Goal: Information Seeking & Learning: Learn about a topic

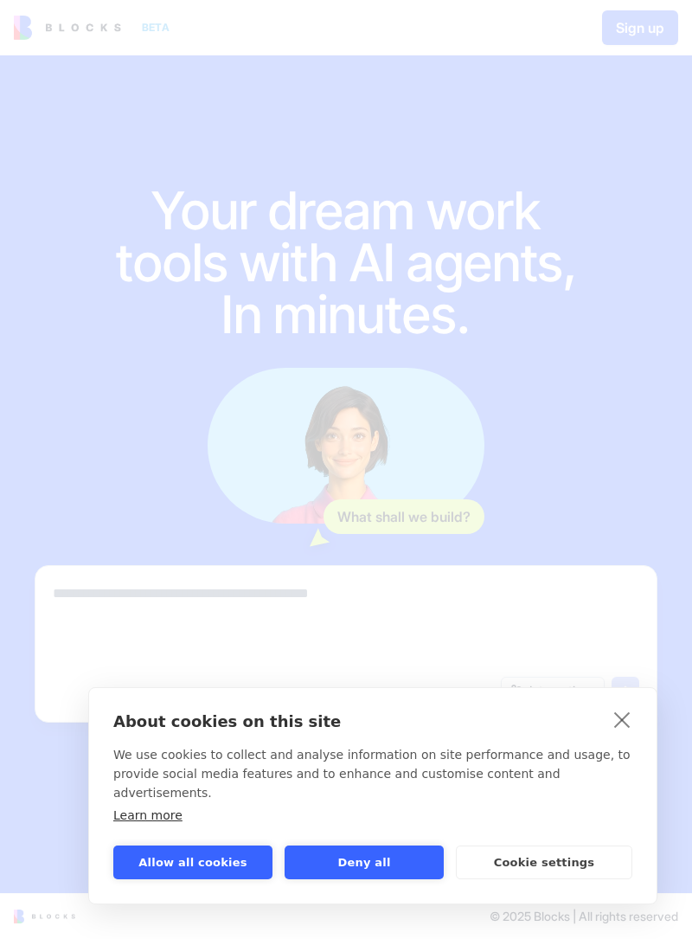
click at [170, 869] on button "Allow all cookies" at bounding box center [192, 862] width 159 height 34
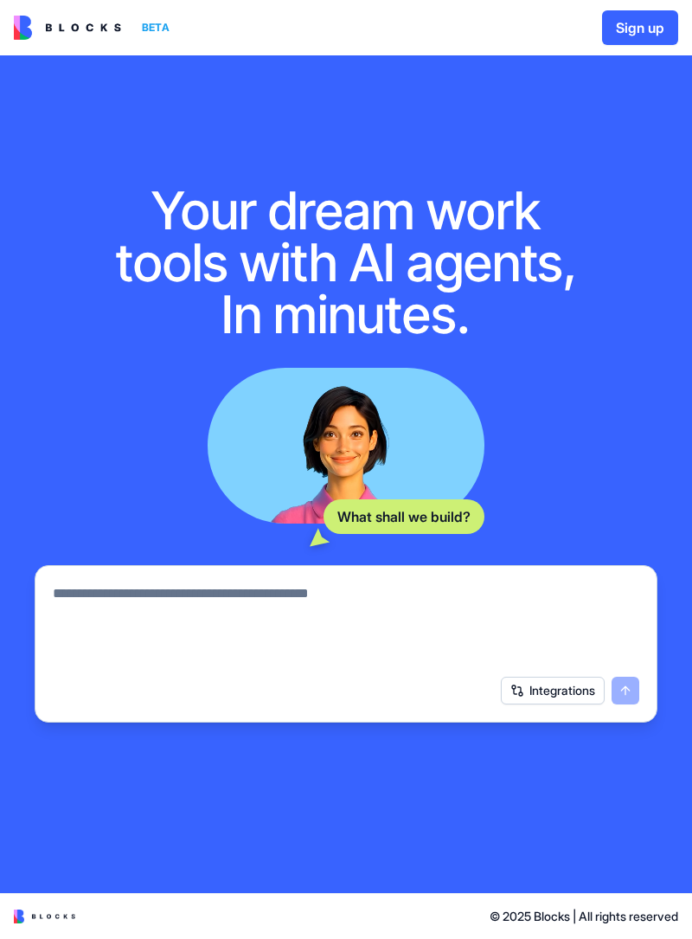
click at [37, 911] on img at bounding box center [44, 916] width 61 height 14
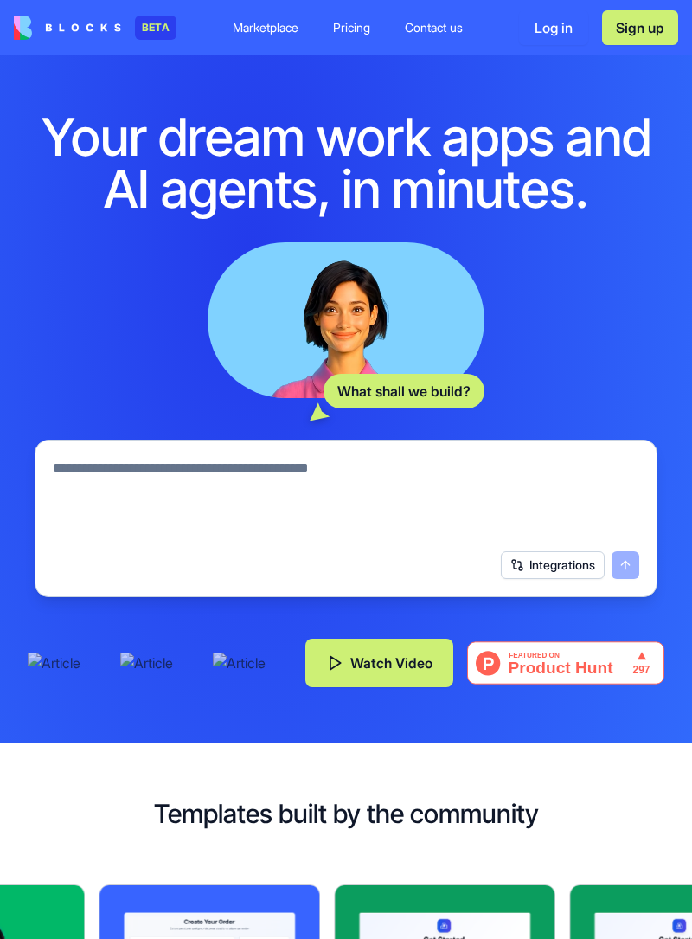
click at [57, 461] on textarea at bounding box center [346, 499] width 587 height 83
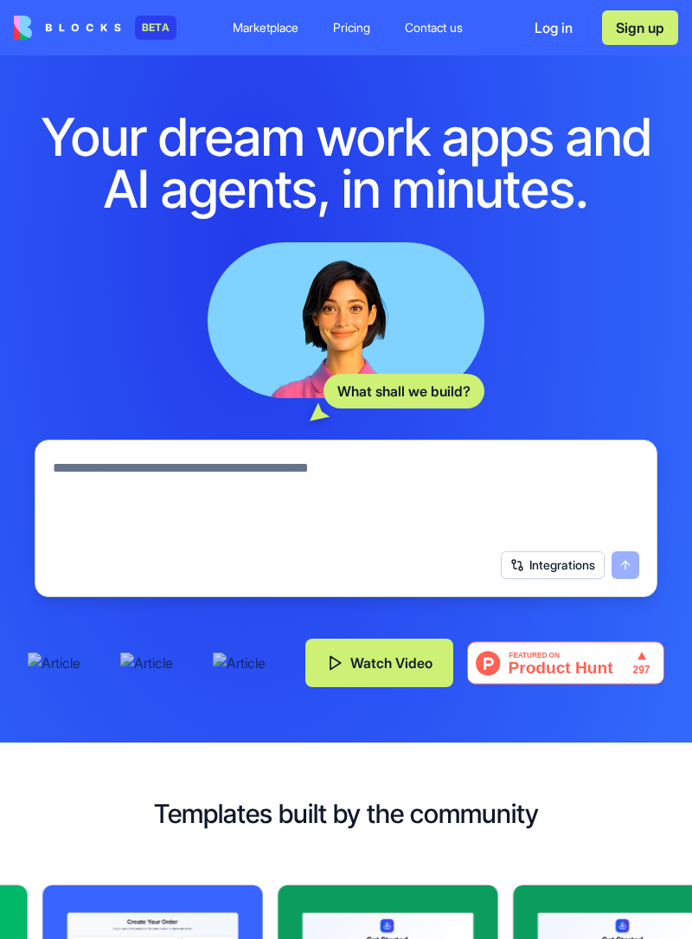
click at [89, 461] on textarea at bounding box center [346, 499] width 587 height 83
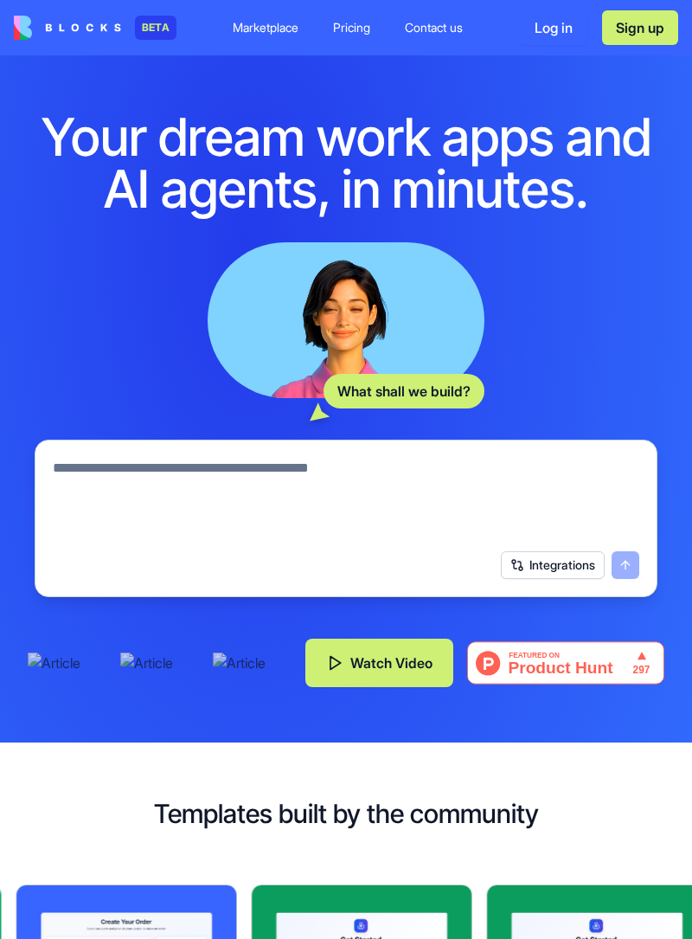
click at [83, 476] on textarea at bounding box center [346, 499] width 587 height 83
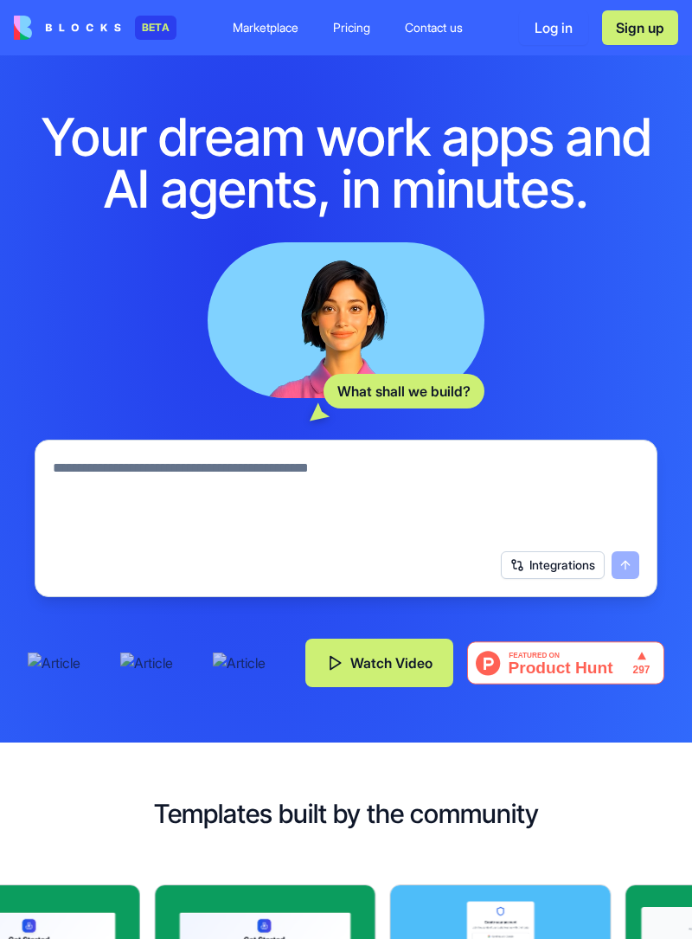
click at [338, 52] on div "BETA Marketplace Pricing Contact us Log in Sign up" at bounding box center [346, 27] width 692 height 55
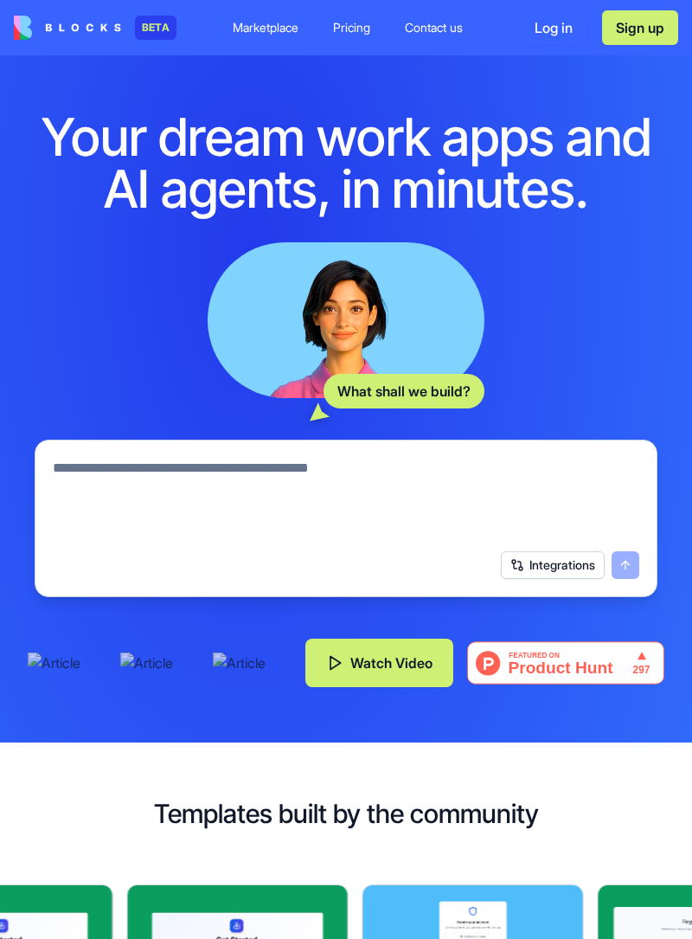
click at [338, 22] on div "Pricing" at bounding box center [351, 27] width 37 height 17
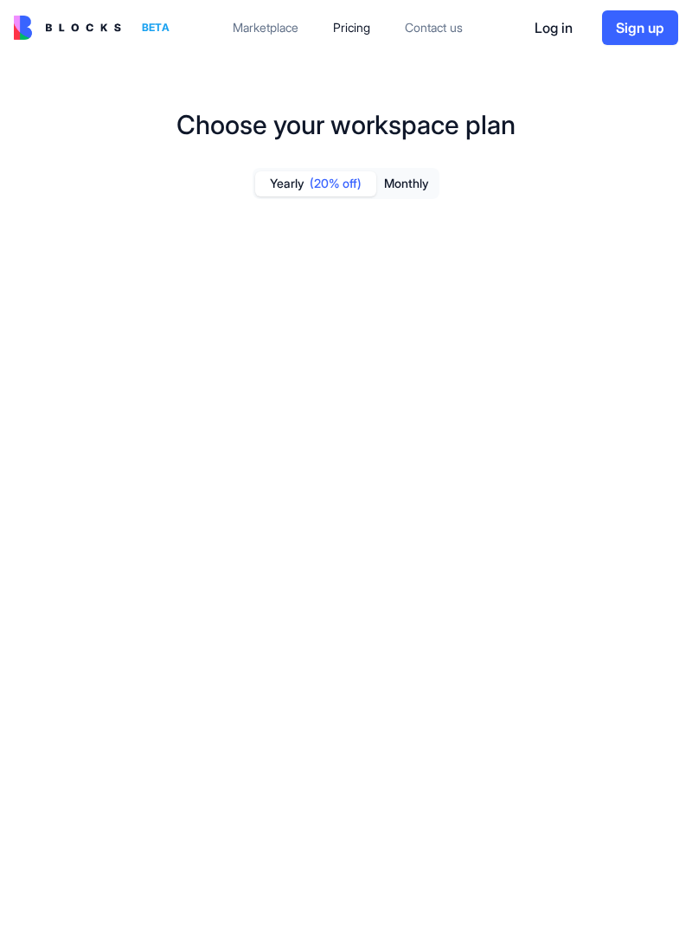
click at [338, 37] on link "Pricing" at bounding box center [351, 27] width 65 height 31
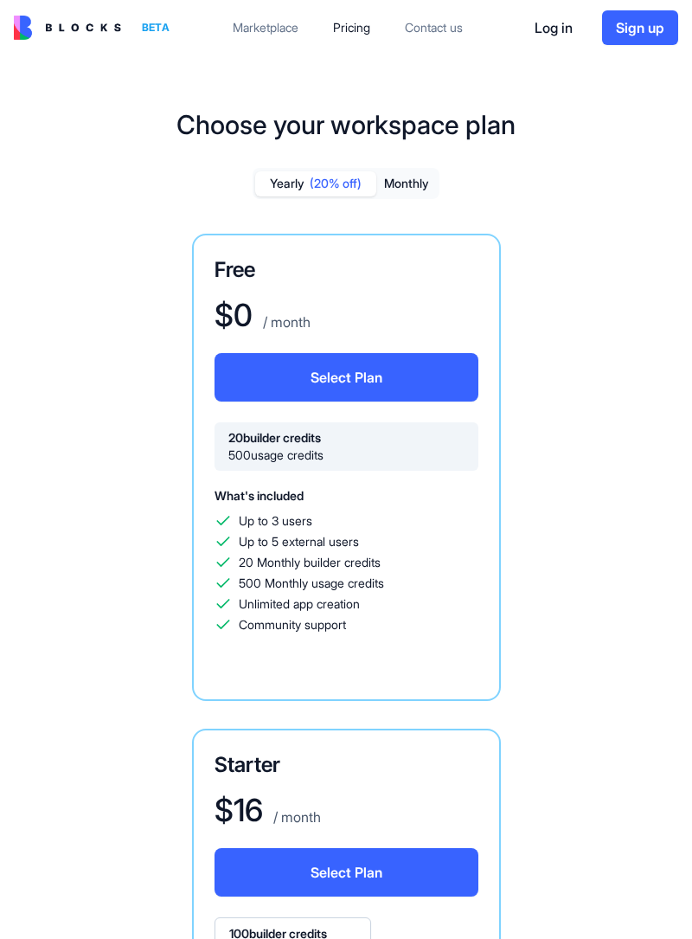
click at [49, 34] on img at bounding box center [67, 28] width 107 height 24
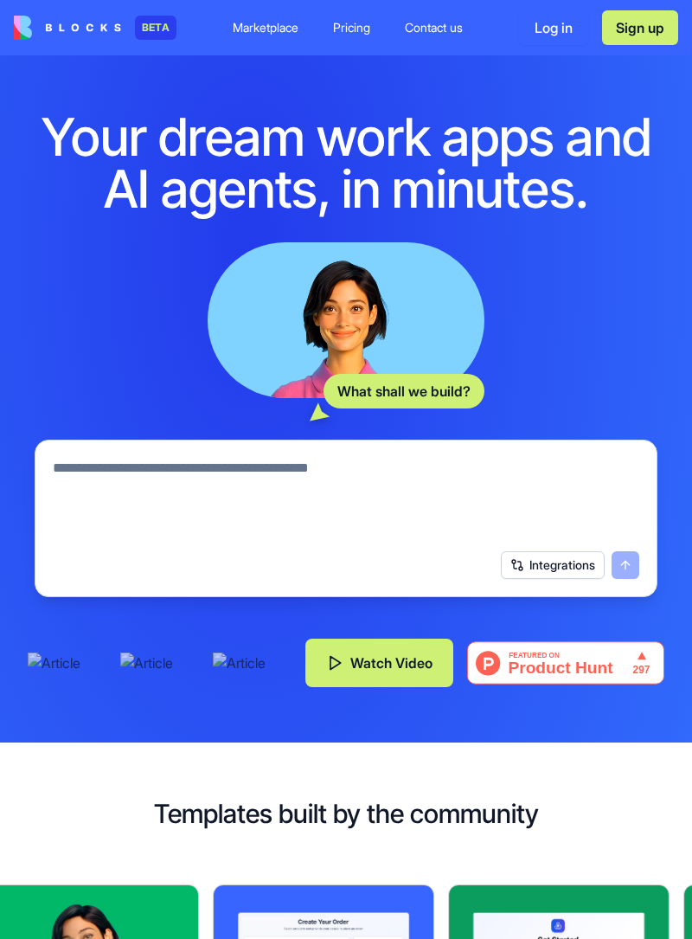
click at [529, 569] on button "Integrations" at bounding box center [553, 565] width 104 height 28
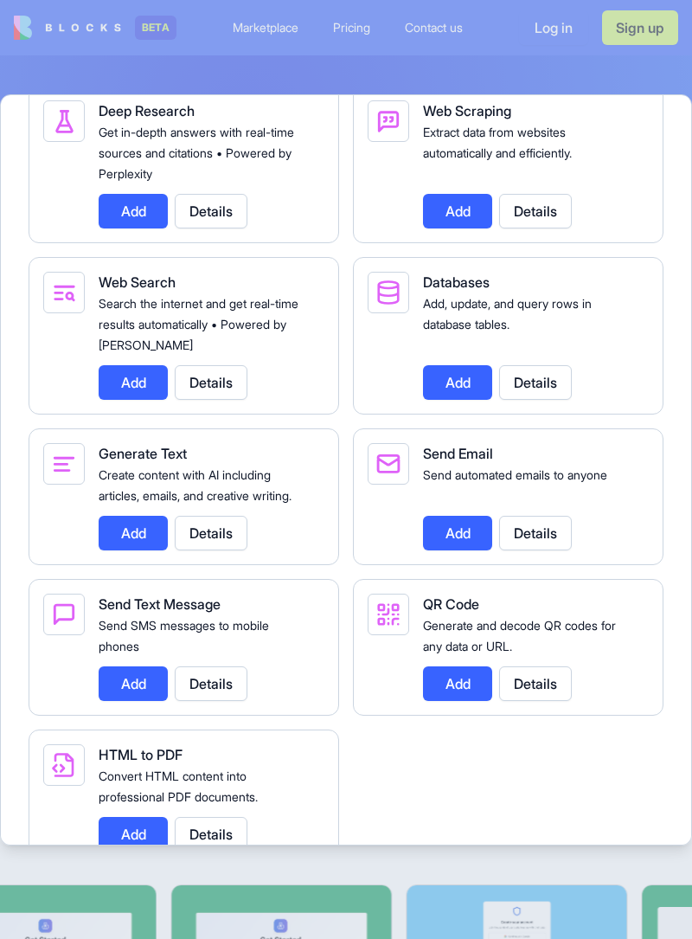
scroll to position [2345, 0]
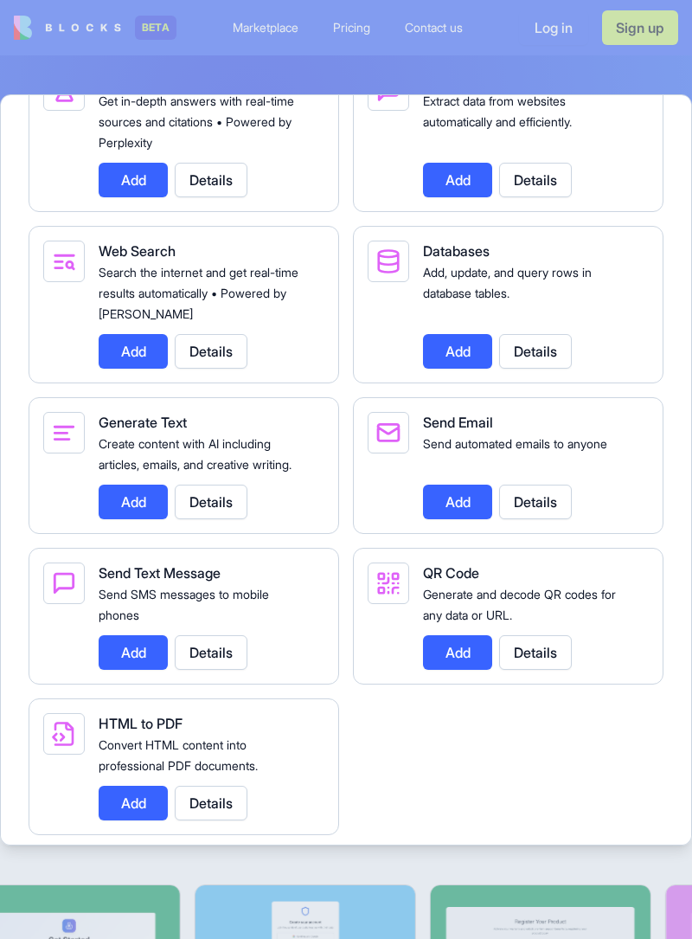
click at [211, 820] on button "Details" at bounding box center [211, 802] width 73 height 35
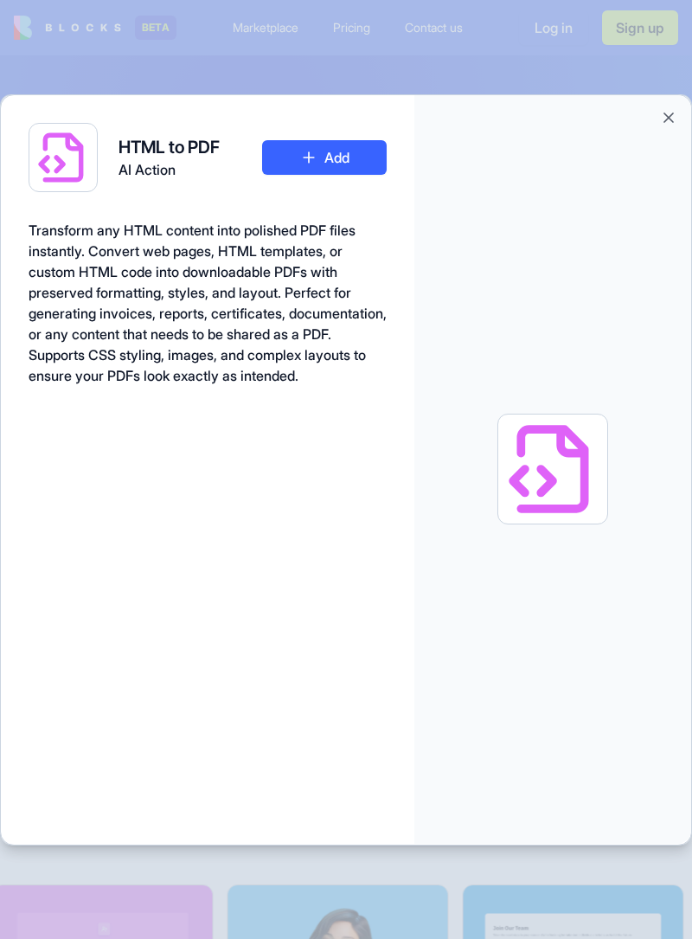
click at [652, 115] on div at bounding box center [552, 469] width 277 height 748
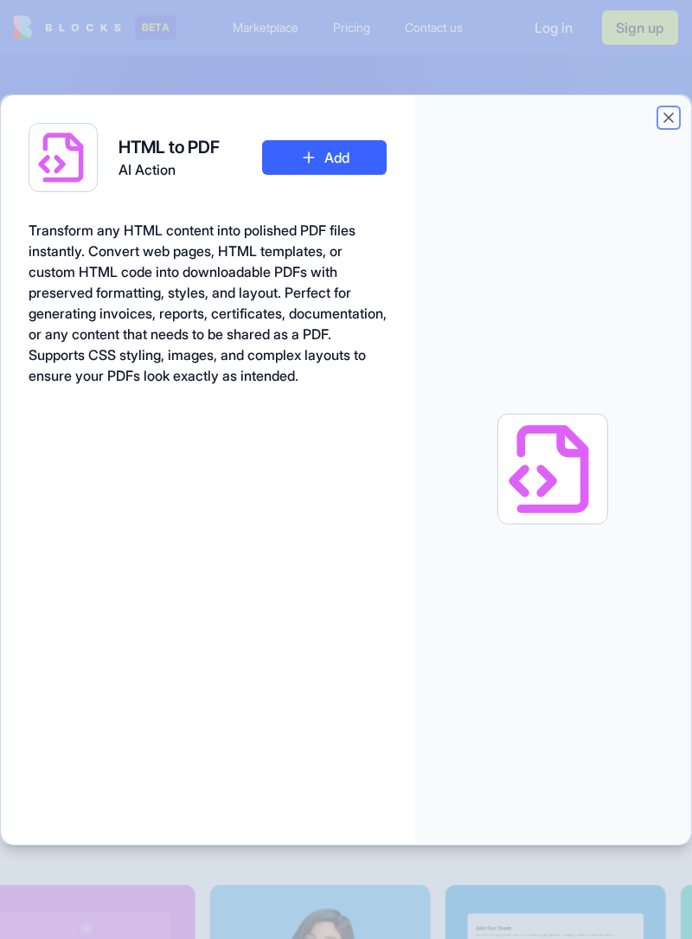
click at [661, 109] on button "Close" at bounding box center [668, 117] width 17 height 17
